Goal: Understand process/instructions: Learn how to perform a task or action

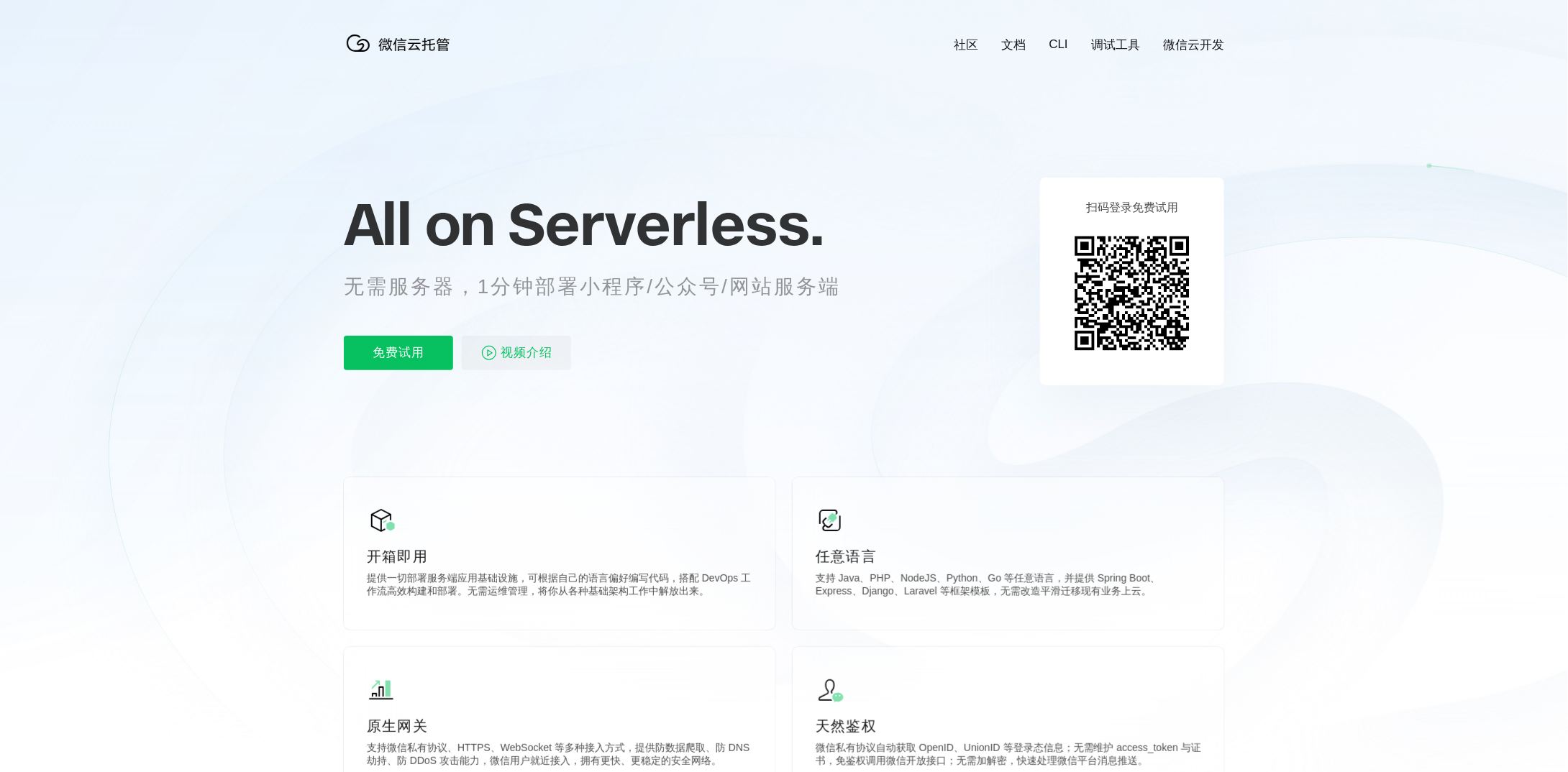
scroll to position [0, 2558]
click at [1186, 44] on link "微信云开发" at bounding box center [1194, 45] width 61 height 17
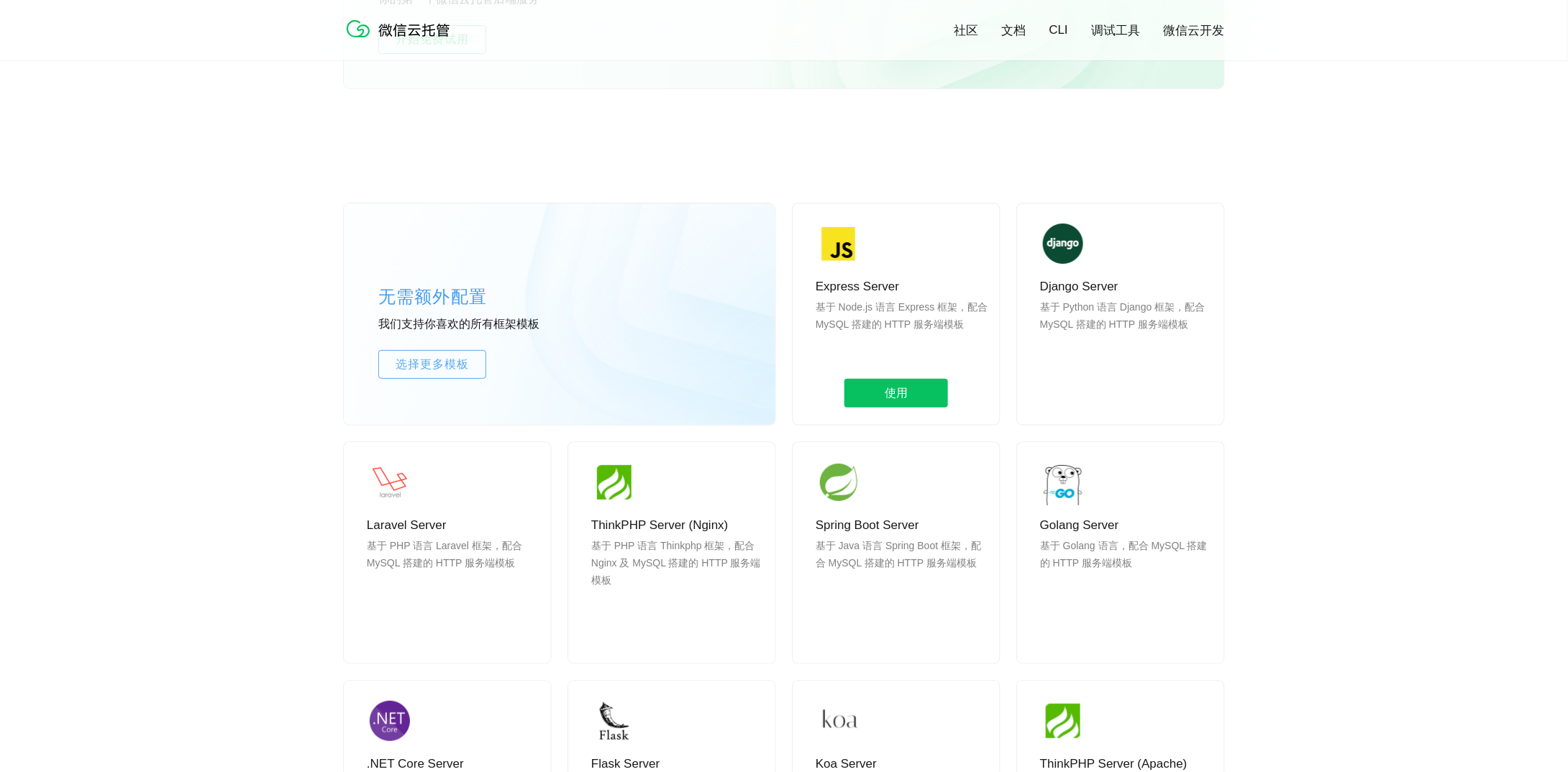
scroll to position [1150, 0]
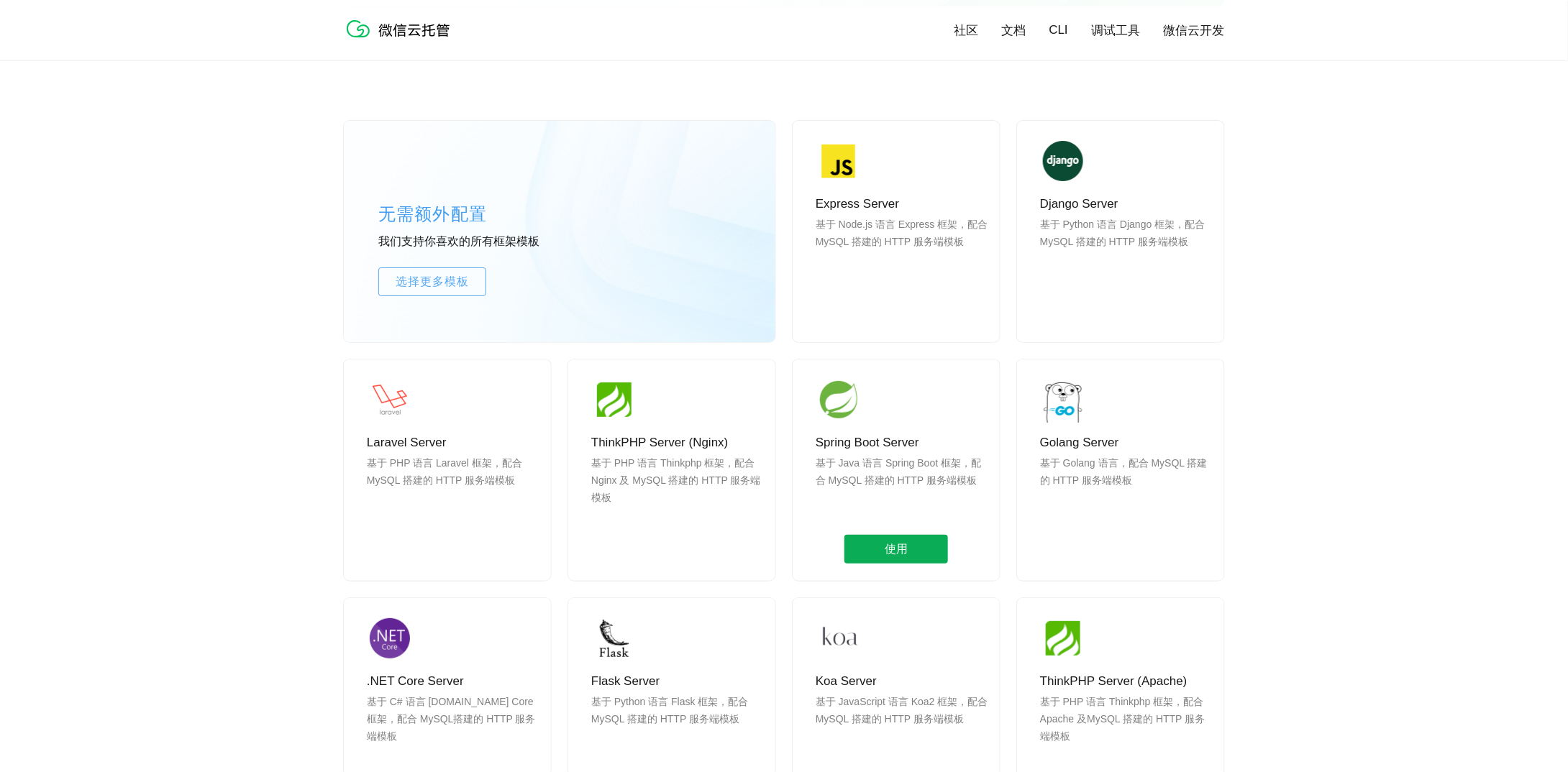
click at [897, 547] on span "使用" at bounding box center [896, 549] width 103 height 28
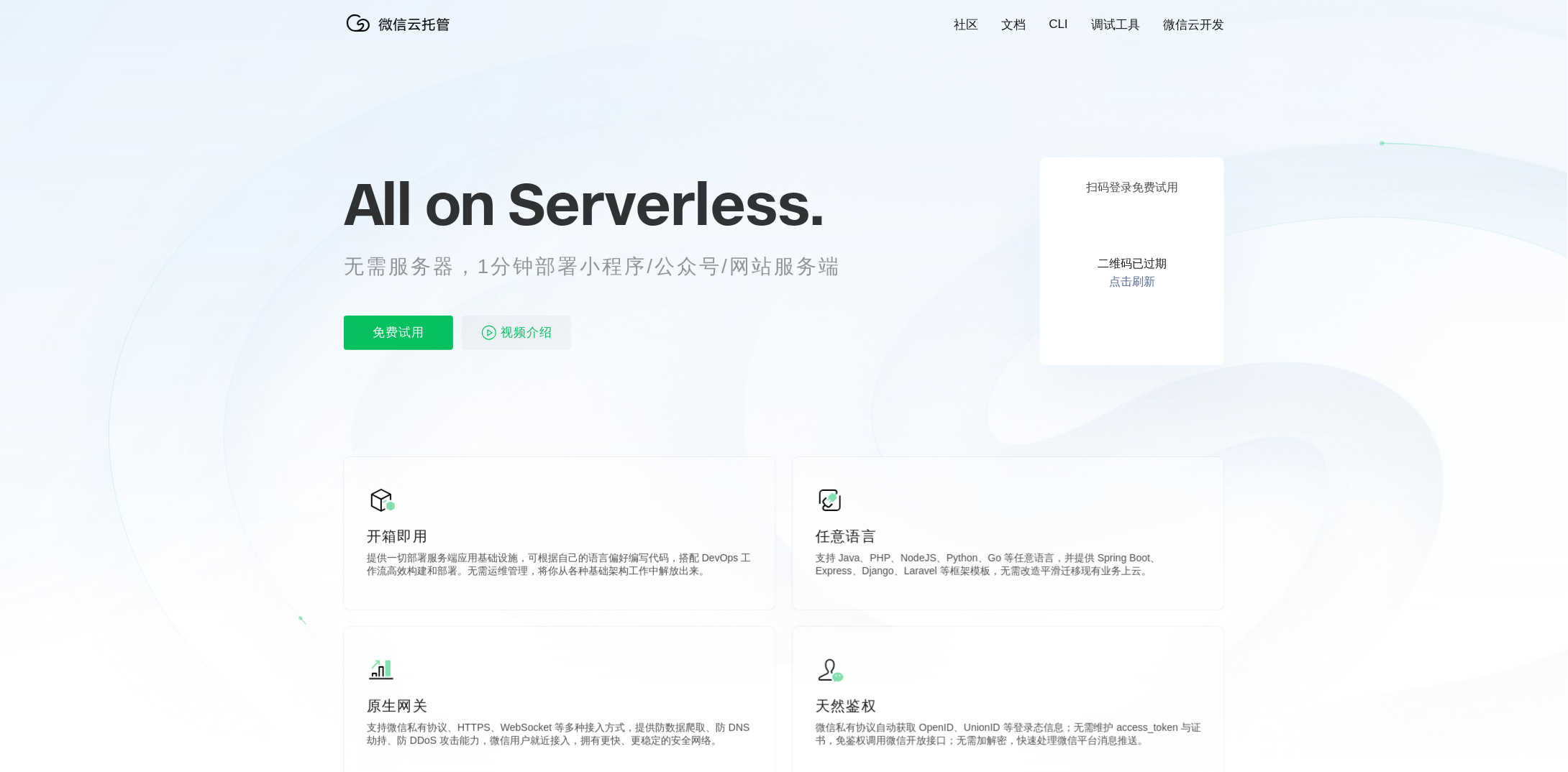
scroll to position [0, 0]
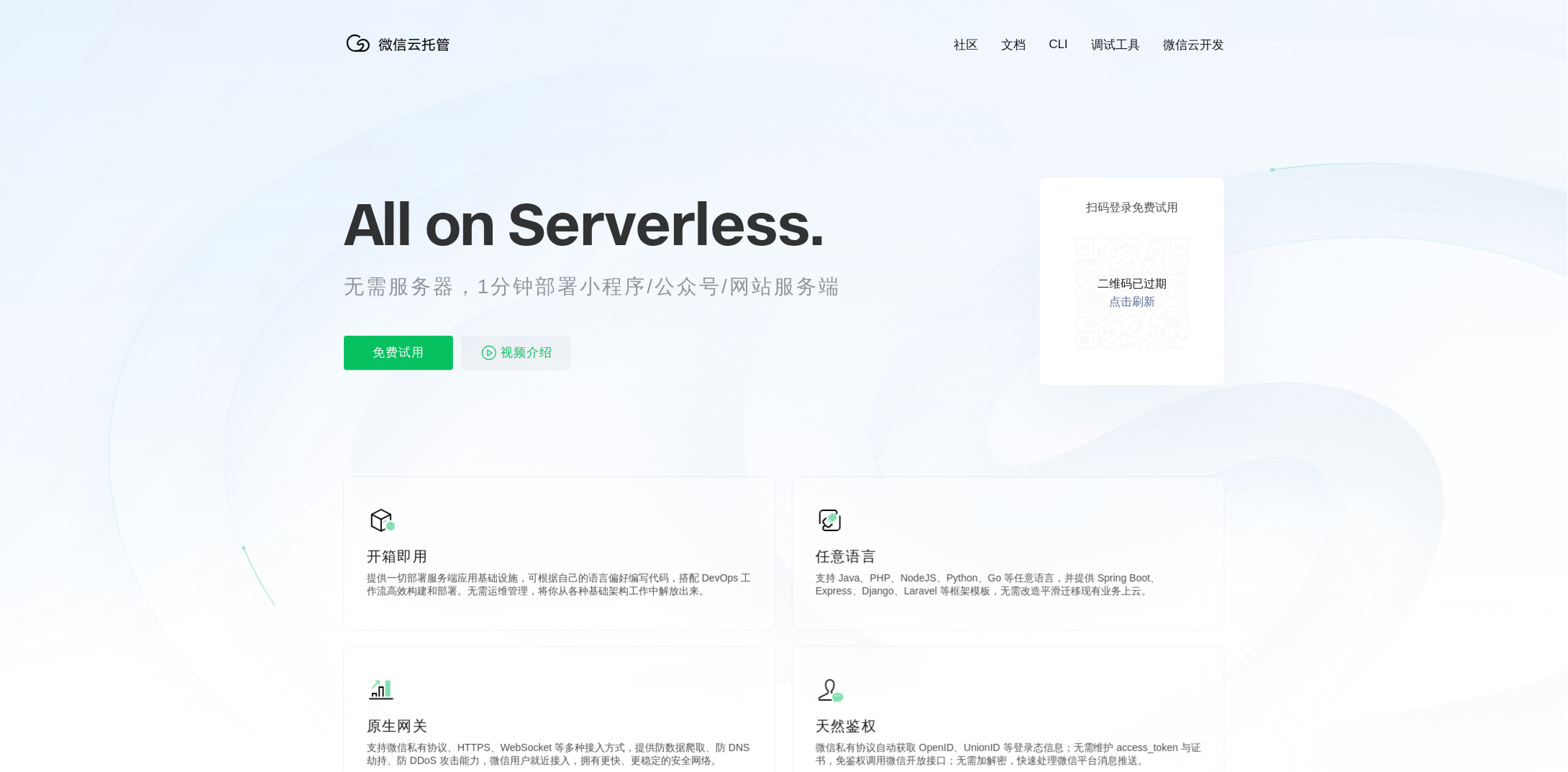
click at [1123, 313] on div "二维码已过期 点击刷新" at bounding box center [1131, 293] width 131 height 131
click at [1134, 305] on link "点击刷新" at bounding box center [1132, 302] width 46 height 15
click at [1180, 45] on link "微信云开发" at bounding box center [1194, 45] width 61 height 17
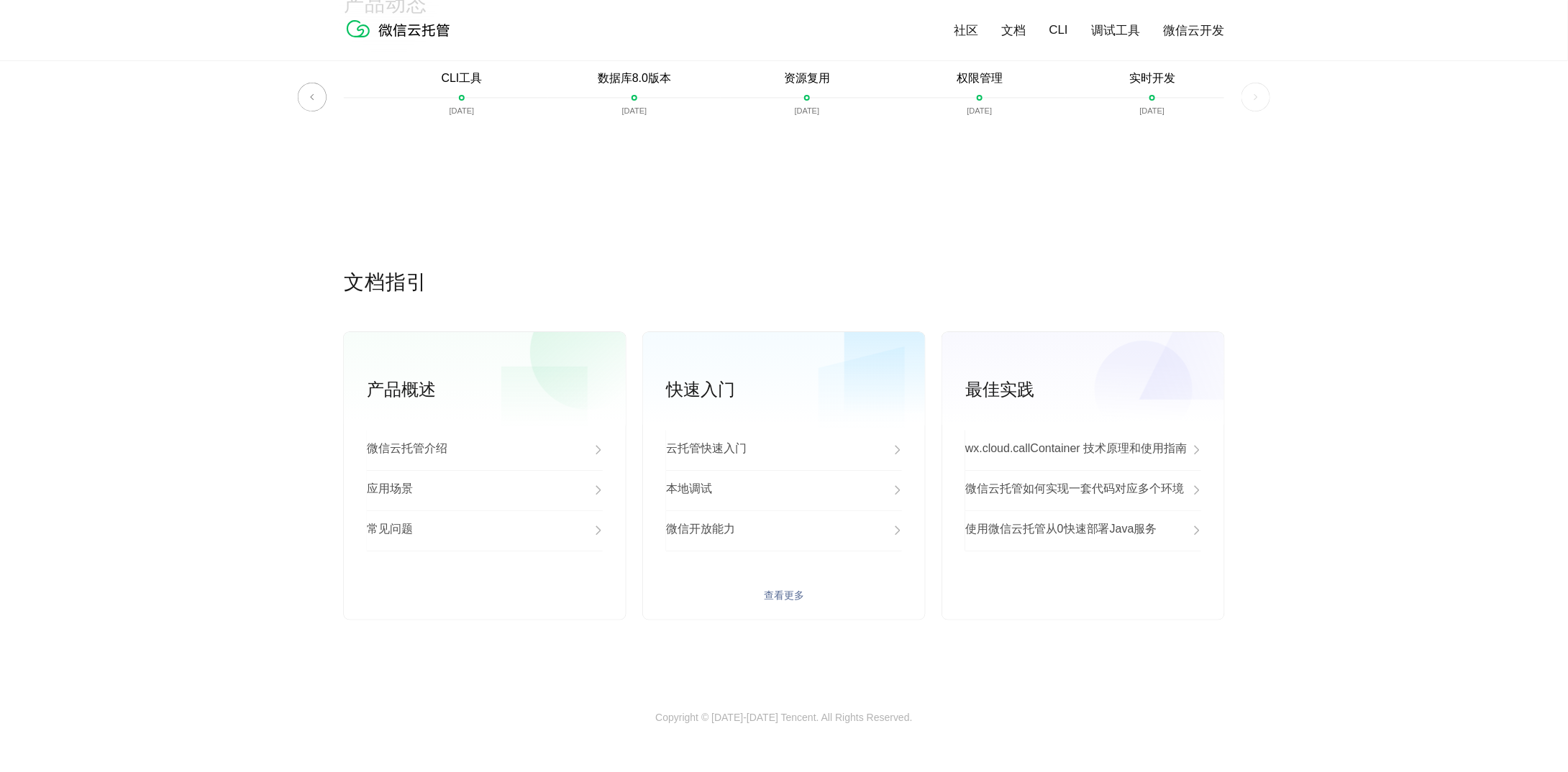
scroll to position [3451, 0]
click at [535, 494] on div "应用场景" at bounding box center [485, 490] width 236 height 40
